Goal: Task Accomplishment & Management: Manage account settings

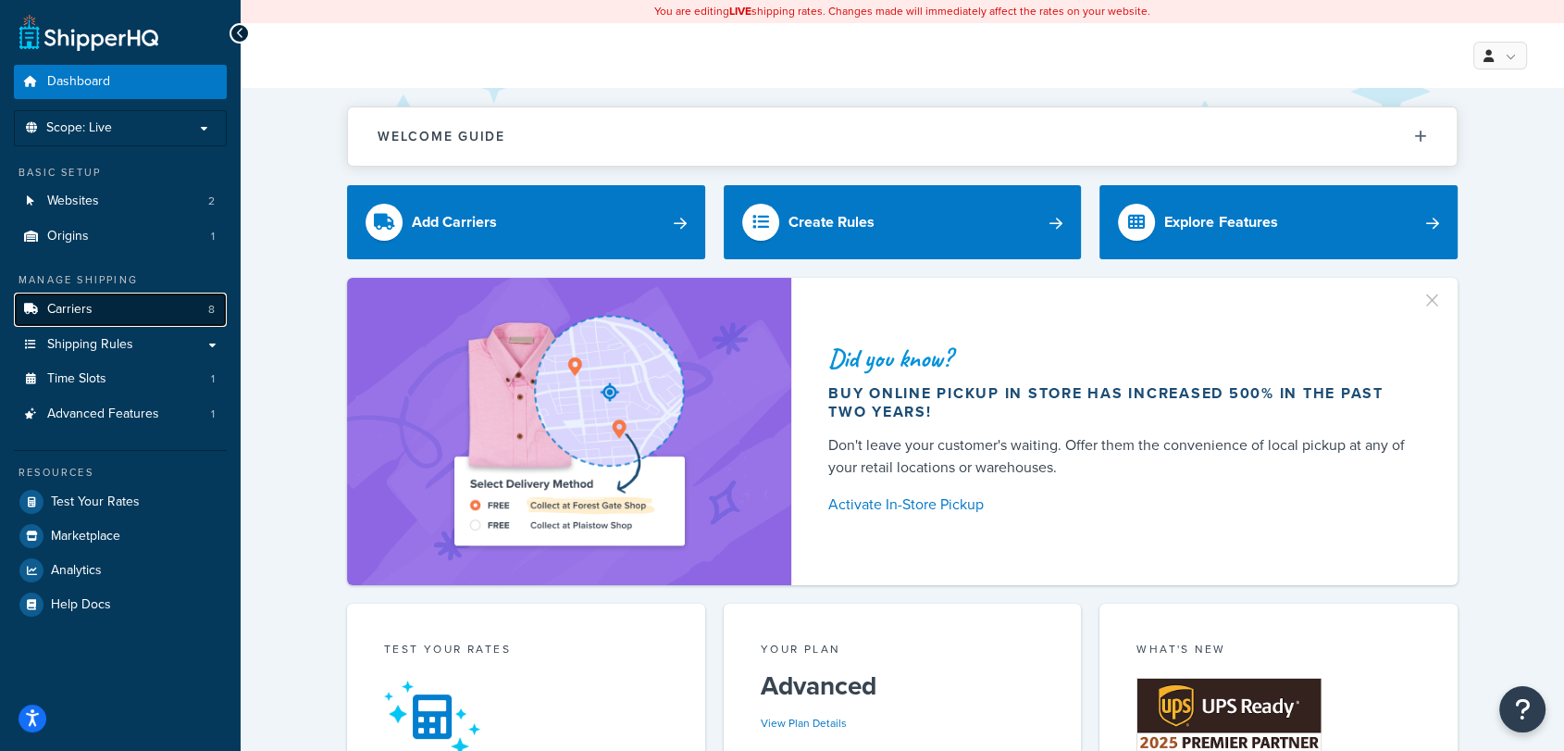
click at [54, 317] on link "Carriers 8" at bounding box center [120, 309] width 213 height 34
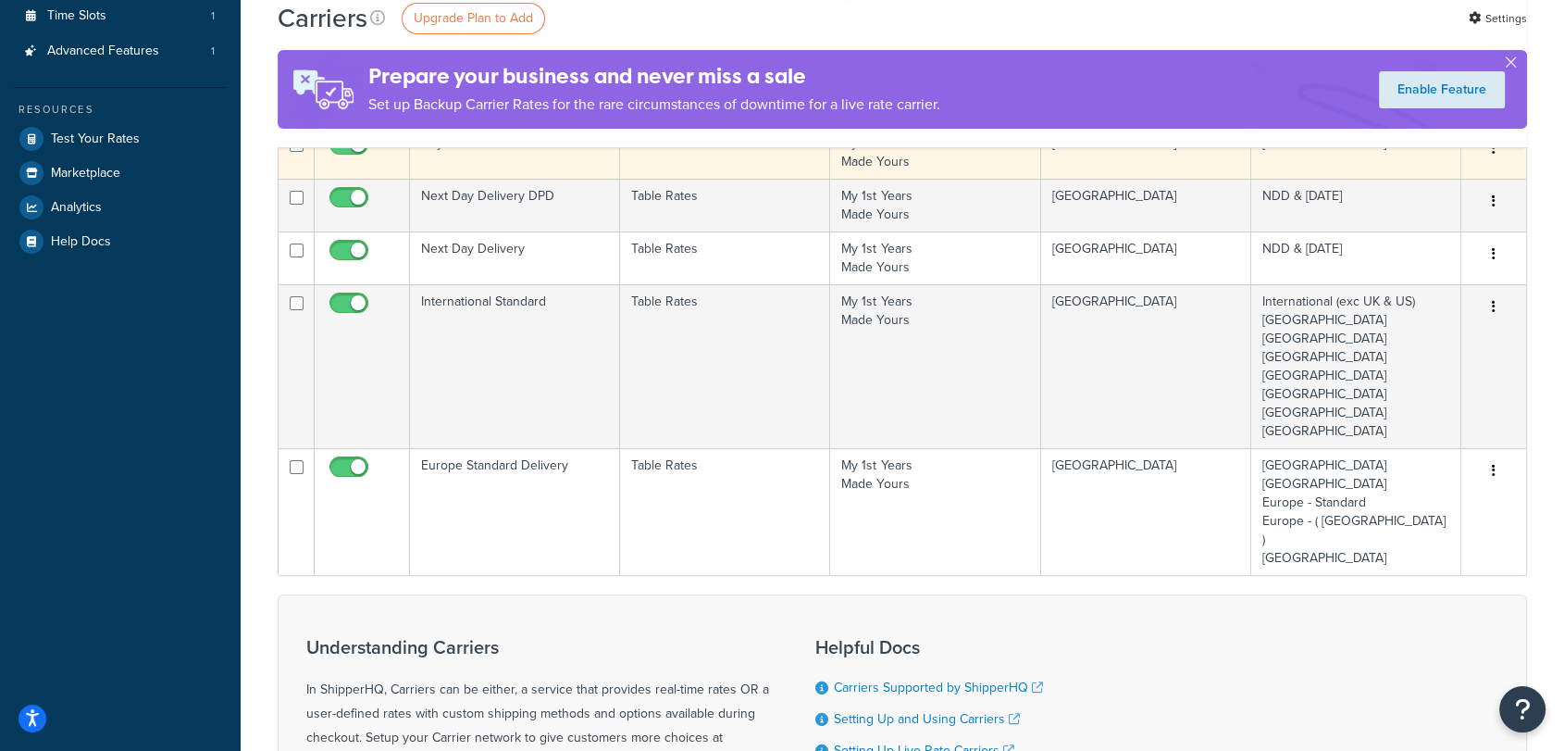
scroll to position [362, 0]
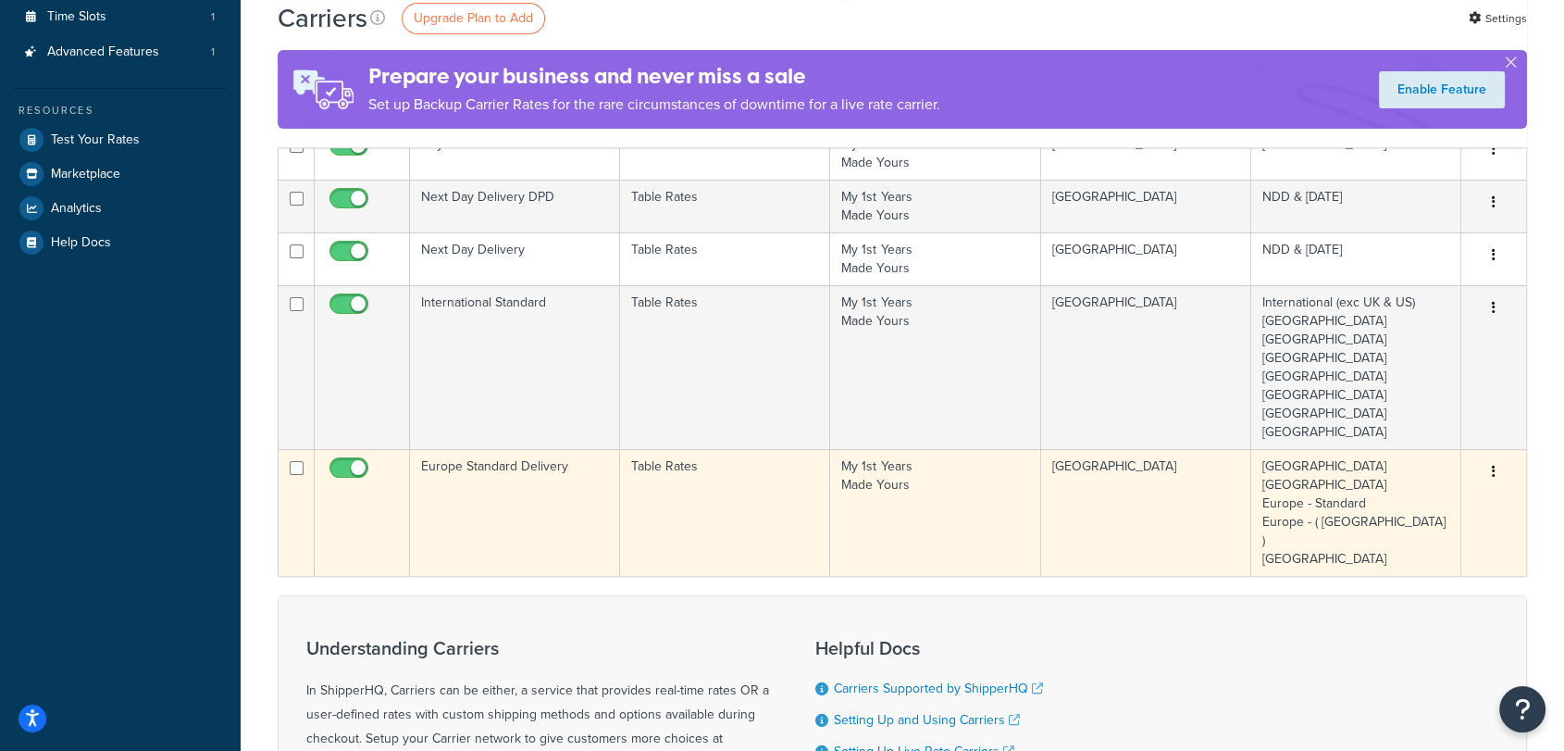
click at [576, 505] on td "Europe Standard Delivery" at bounding box center [515, 512] width 210 height 127
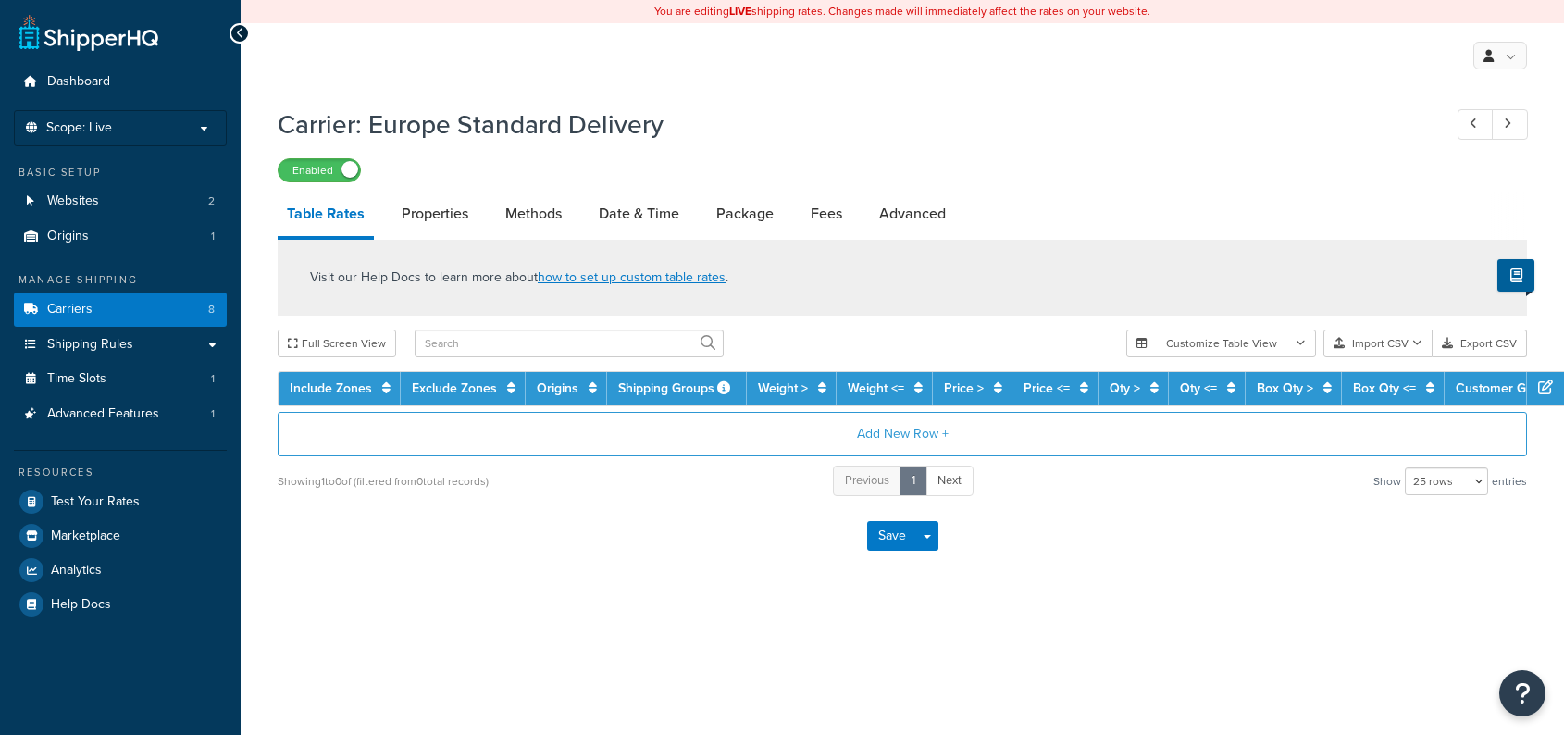
select select "25"
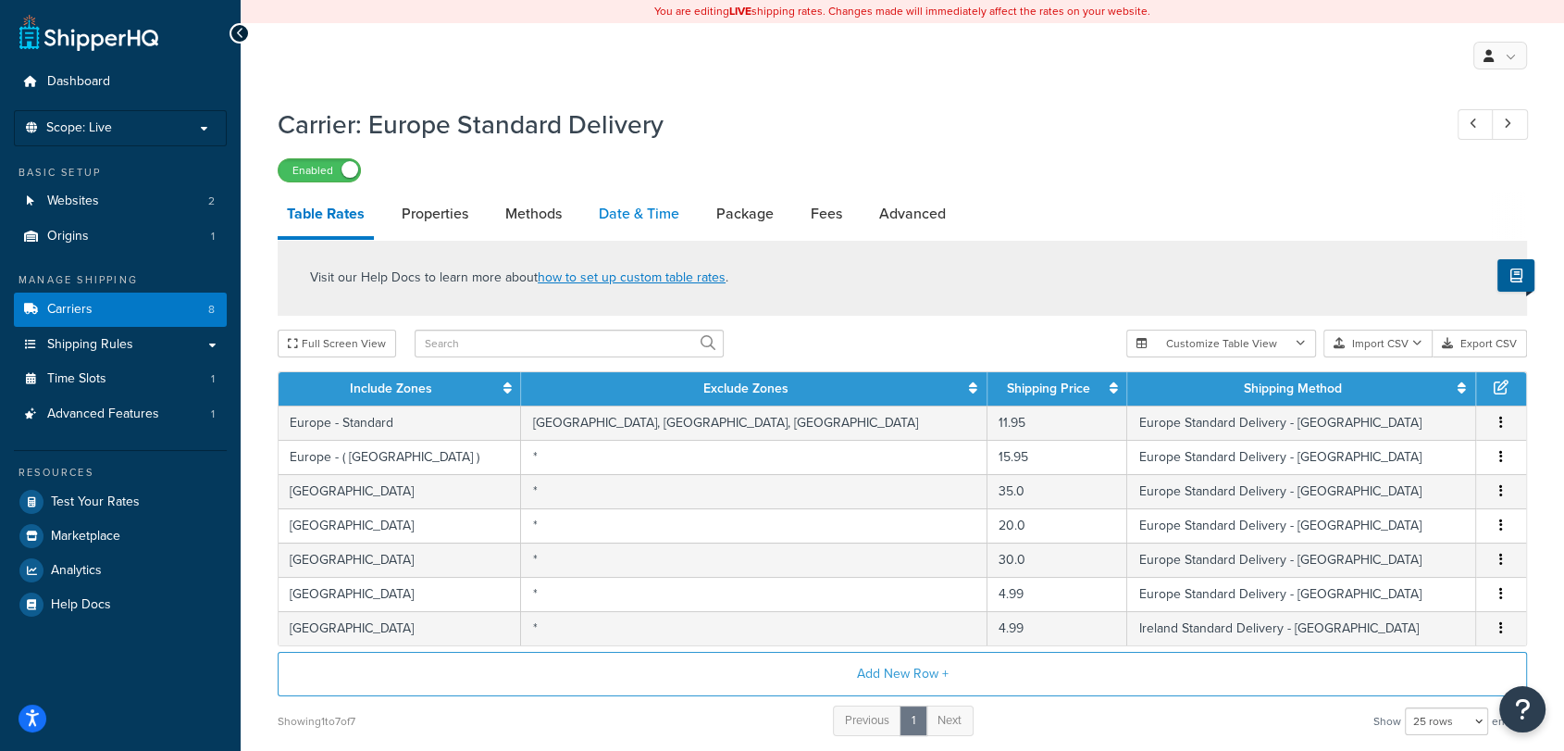
click at [656, 209] on link "Date & Time" at bounding box center [639, 214] width 99 height 44
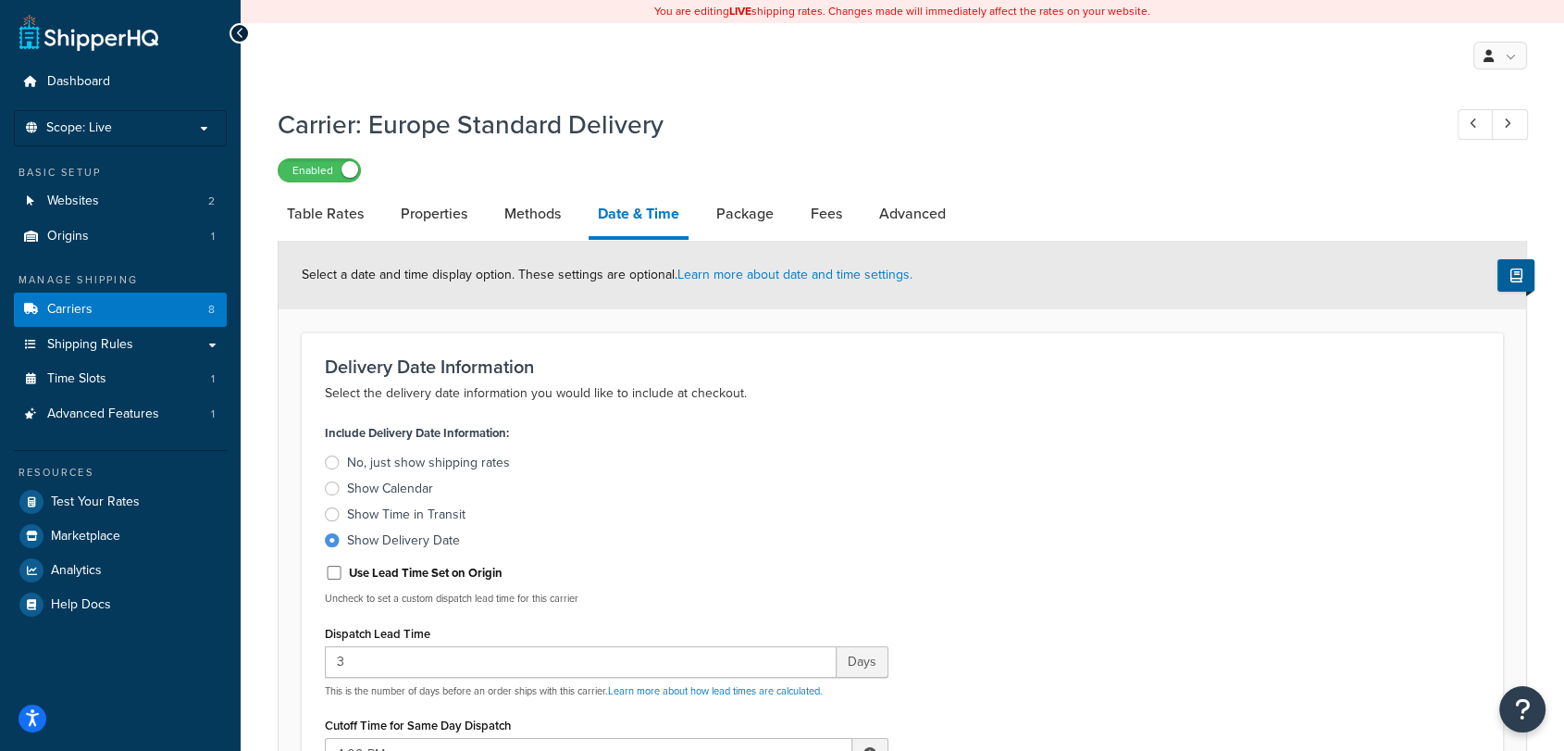
click at [537, 211] on link "Methods" at bounding box center [532, 214] width 75 height 44
select select "25"
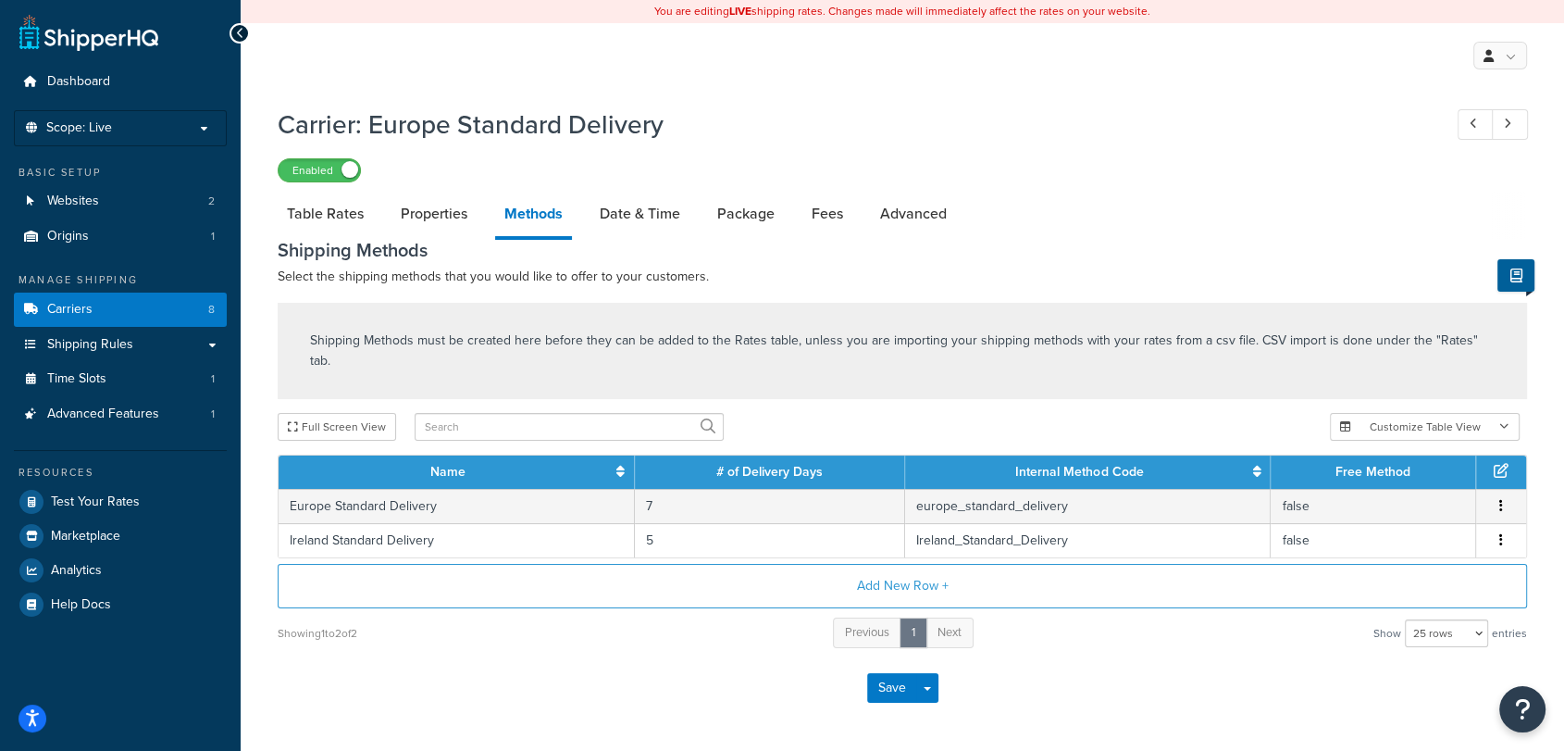
click at [1137, 650] on div "Save Save Dropdown Save and Edit" at bounding box center [903, 688] width 1250 height 76
click at [650, 216] on link "Date & Time" at bounding box center [640, 214] width 99 height 44
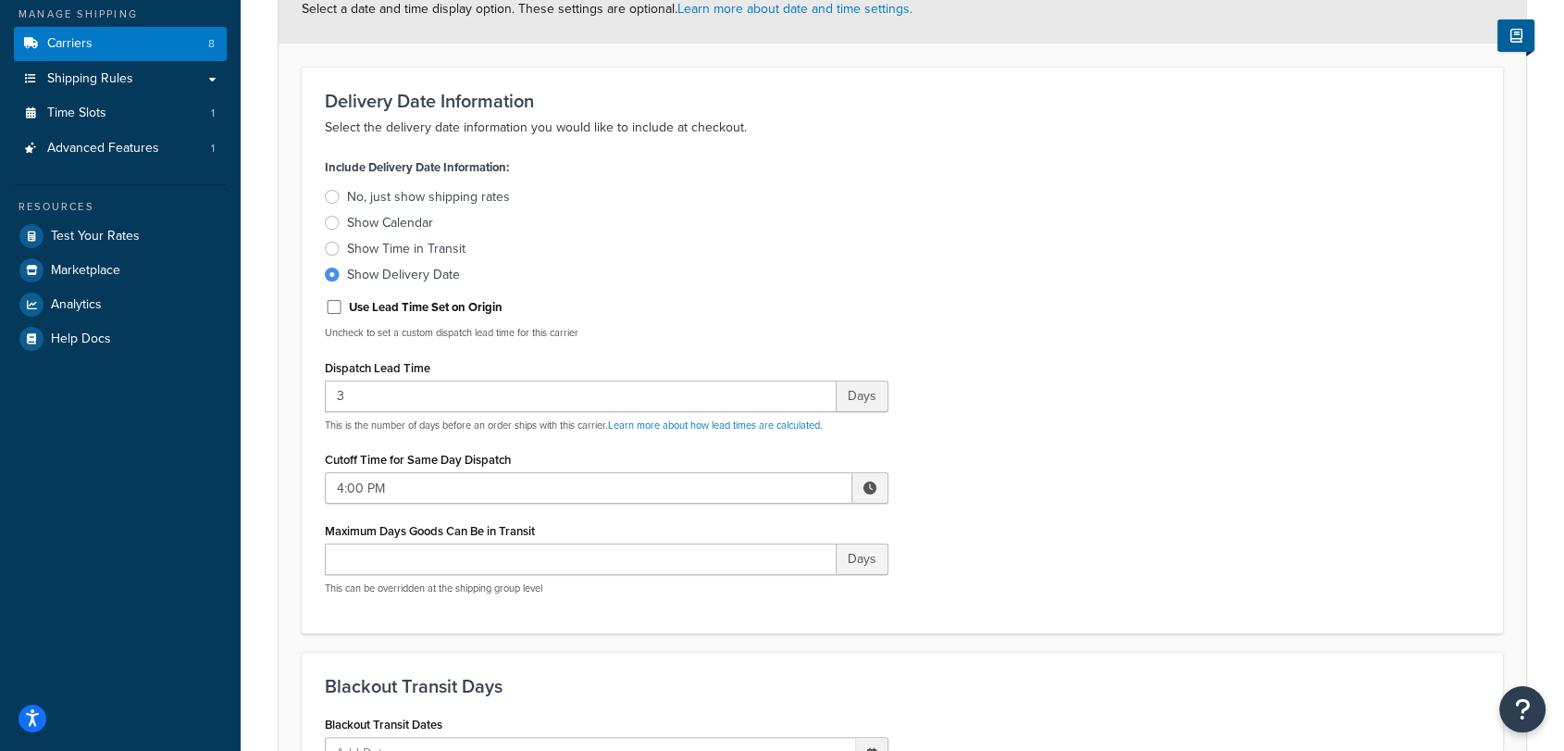
scroll to position [267, 0]
drag, startPoint x: 341, startPoint y: 491, endPoint x: 309, endPoint y: 486, distance: 31.8
click at [309, 486] on div "Delivery Date Information Select the delivery date information you would like t…" at bounding box center [902, 349] width 1201 height 566
type input "2:00 PM"
click at [1145, 450] on div "Include Delivery Date Information: No, just show shipping rates Show Calendar S…" at bounding box center [902, 380] width 1183 height 455
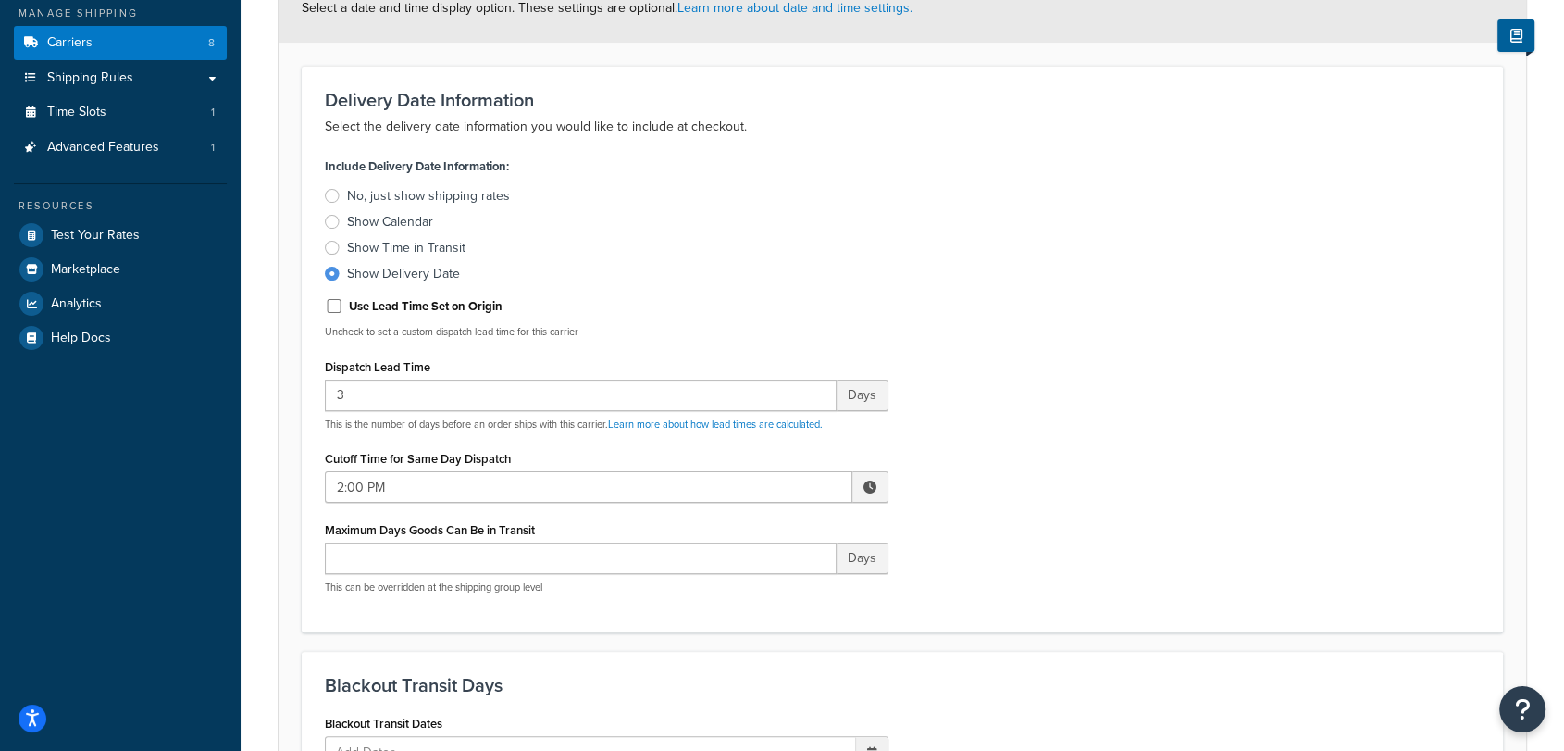
click at [1145, 450] on div "Include Delivery Date Information: No, just show shipping rates Show Calendar S…" at bounding box center [902, 380] width 1183 height 455
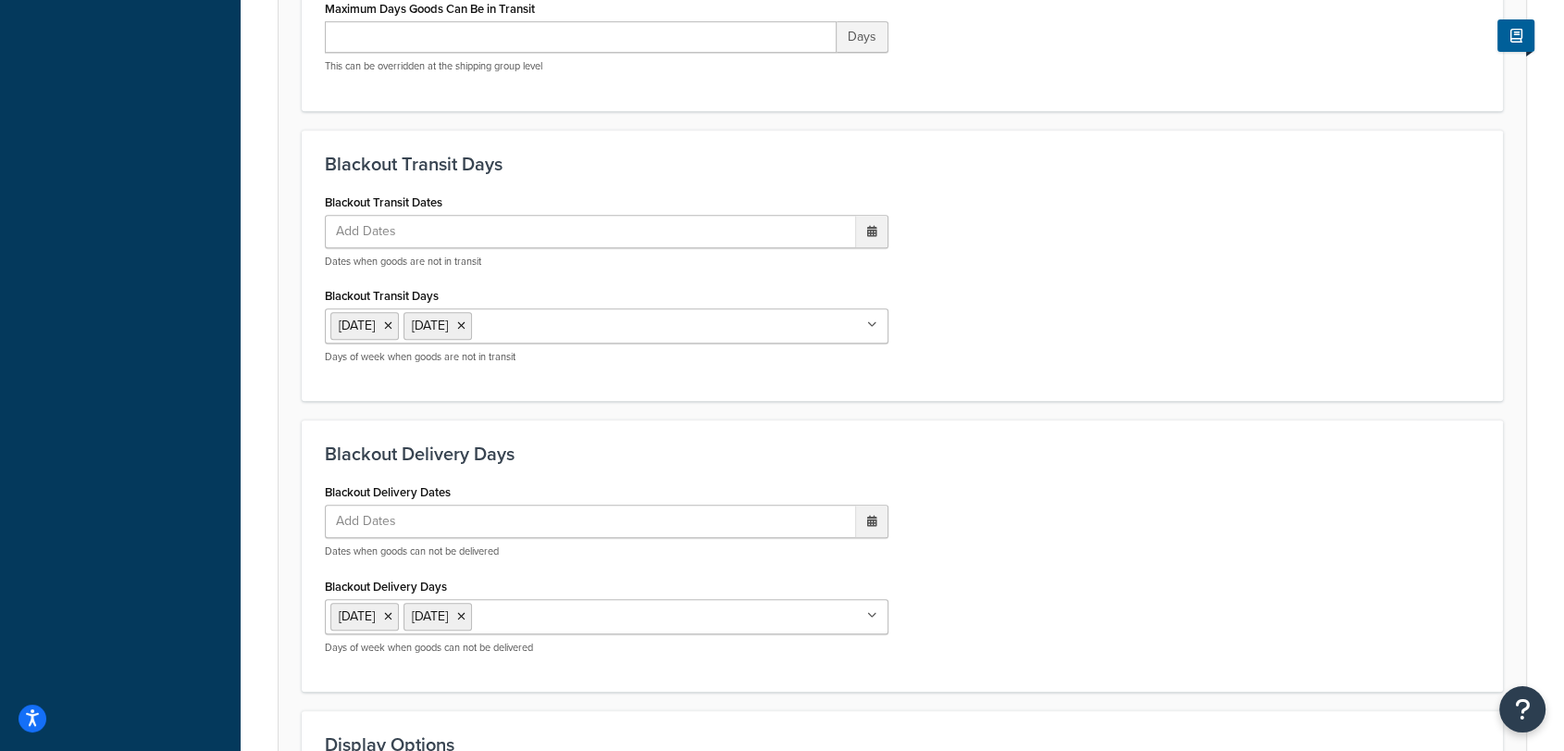
scroll to position [1272, 0]
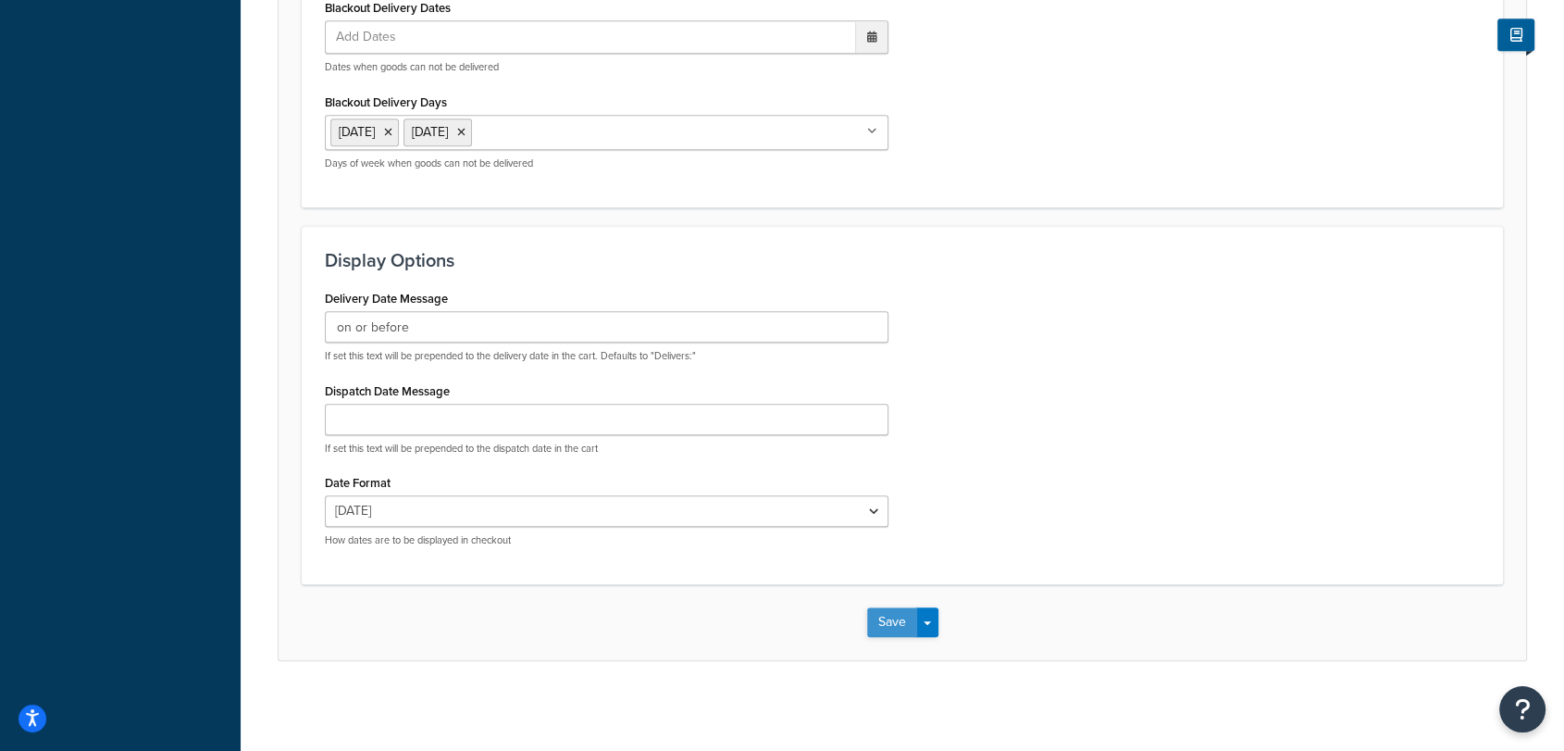
click at [885, 612] on button "Save" at bounding box center [892, 622] width 50 height 30
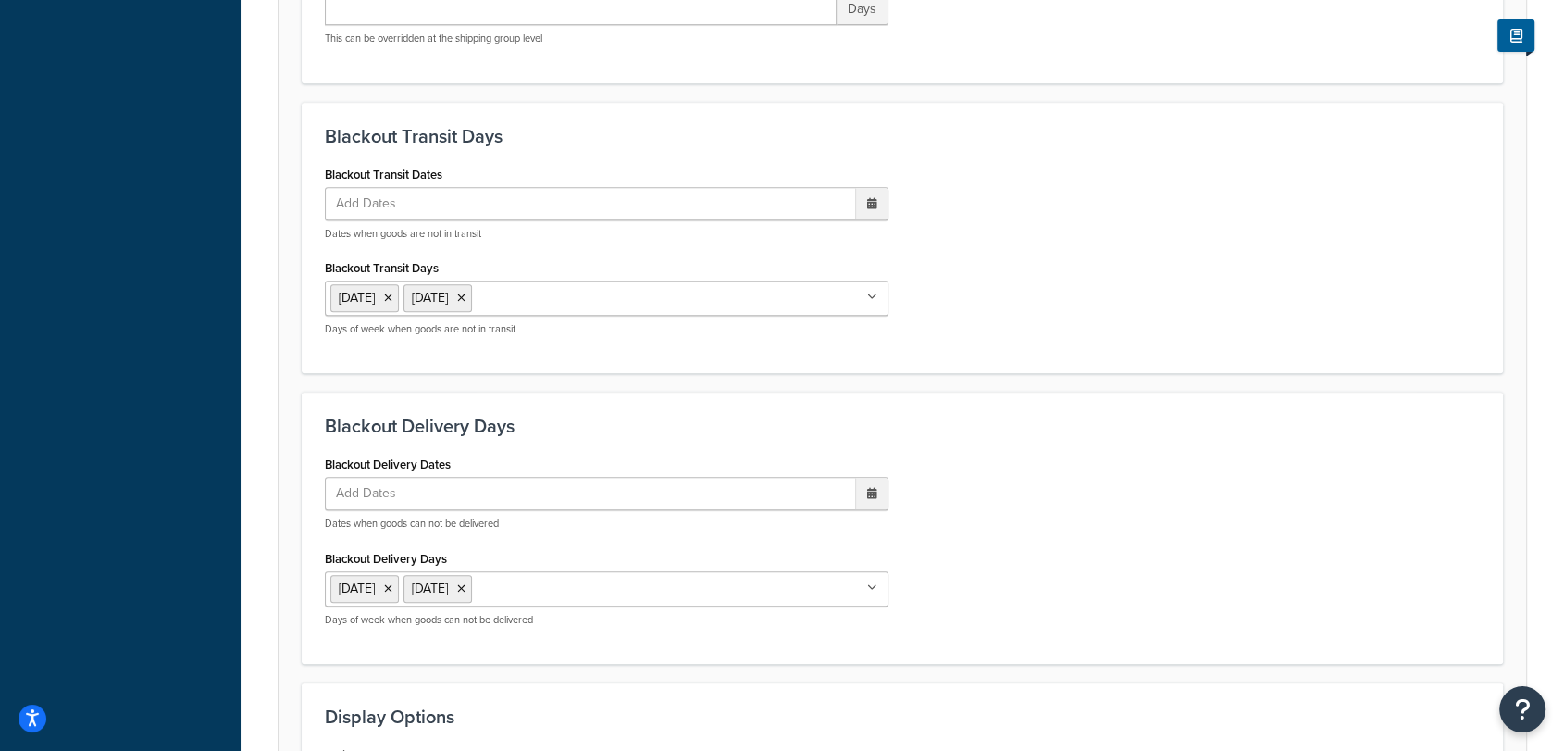
scroll to position [0, 0]
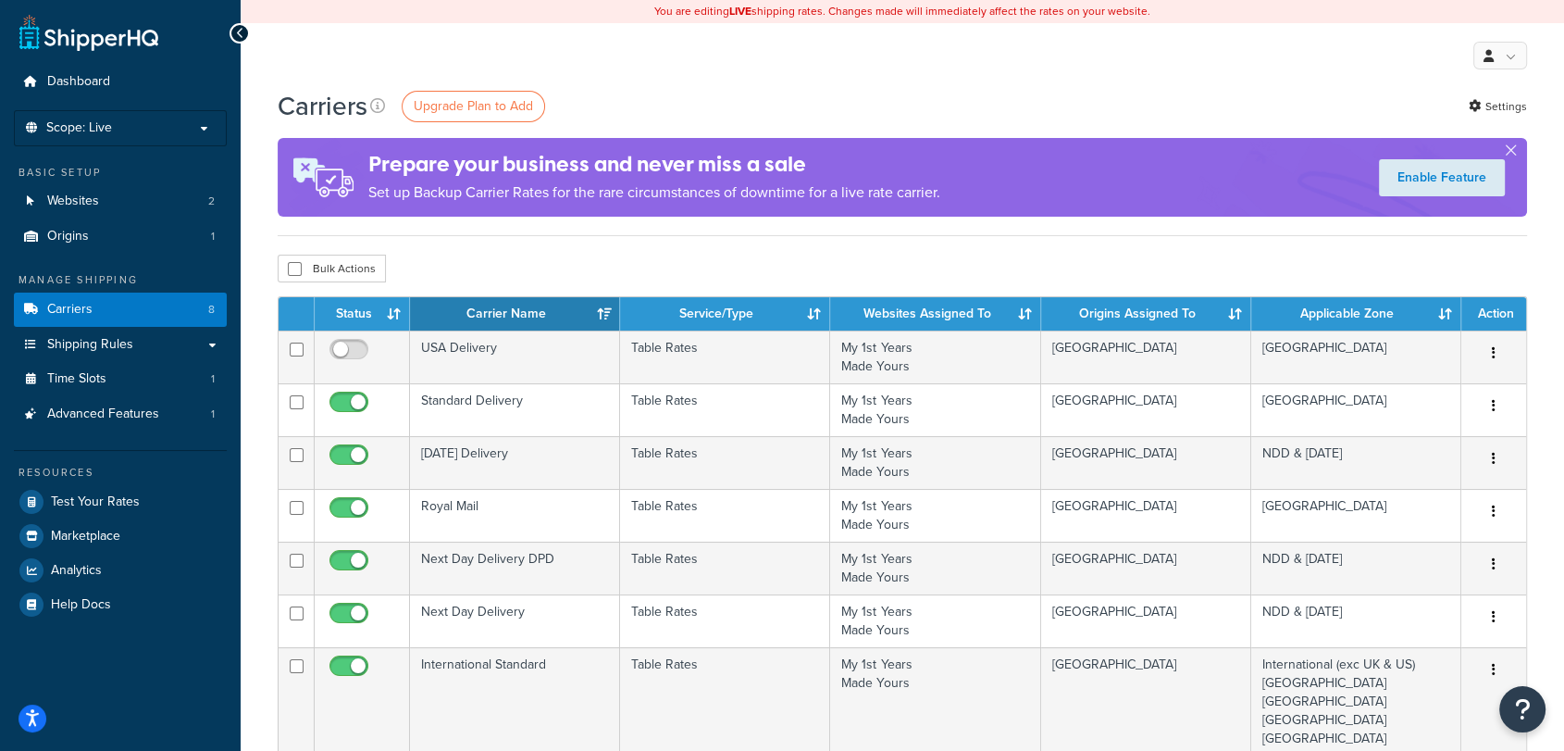
click at [1096, 155] on div "Prepare your business and never miss a sale Set up Backup Carrier Rates for the…" at bounding box center [903, 177] width 1250 height 79
